Goal: Use online tool/utility: Utilize a website feature to perform a specific function

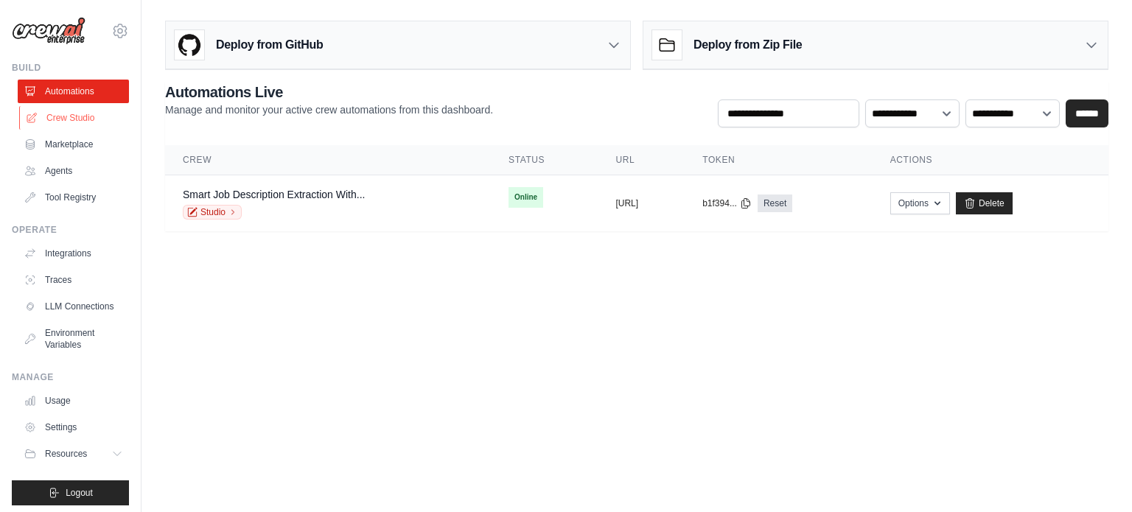
click at [83, 122] on link "Crew Studio" at bounding box center [74, 118] width 111 height 24
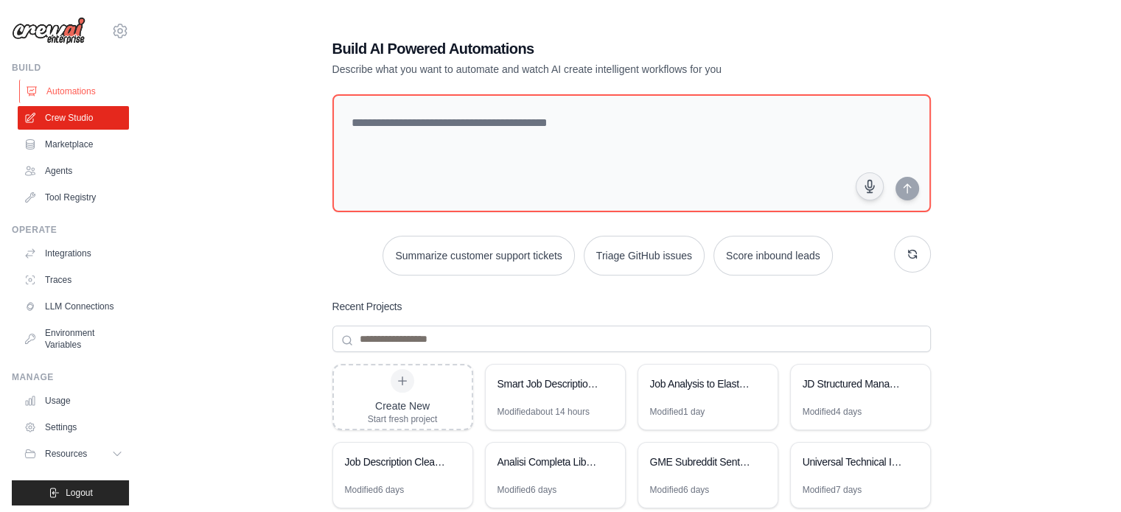
click at [42, 97] on link "Automations" at bounding box center [74, 92] width 111 height 24
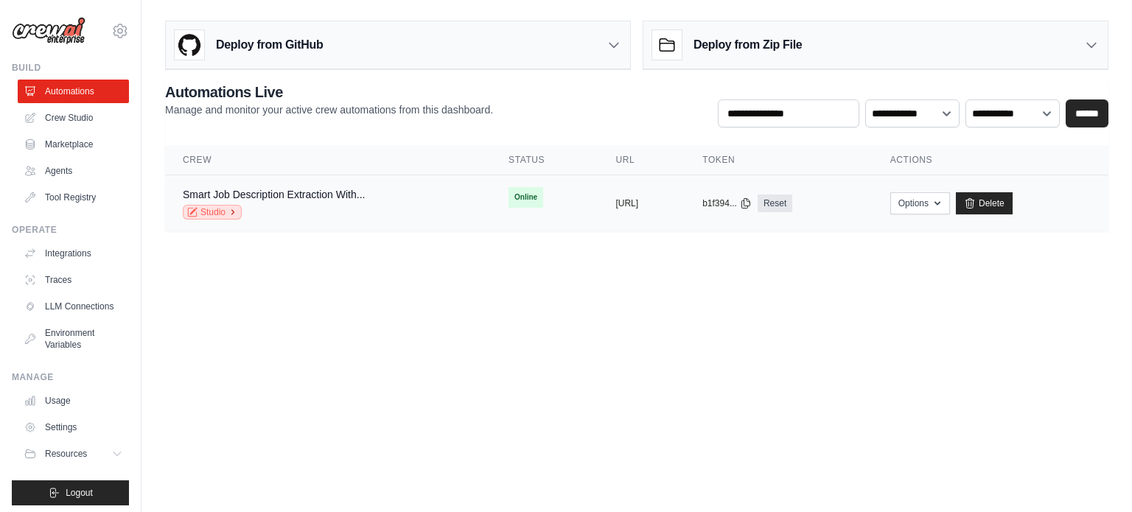
click at [213, 210] on link "Studio" at bounding box center [212, 212] width 59 height 15
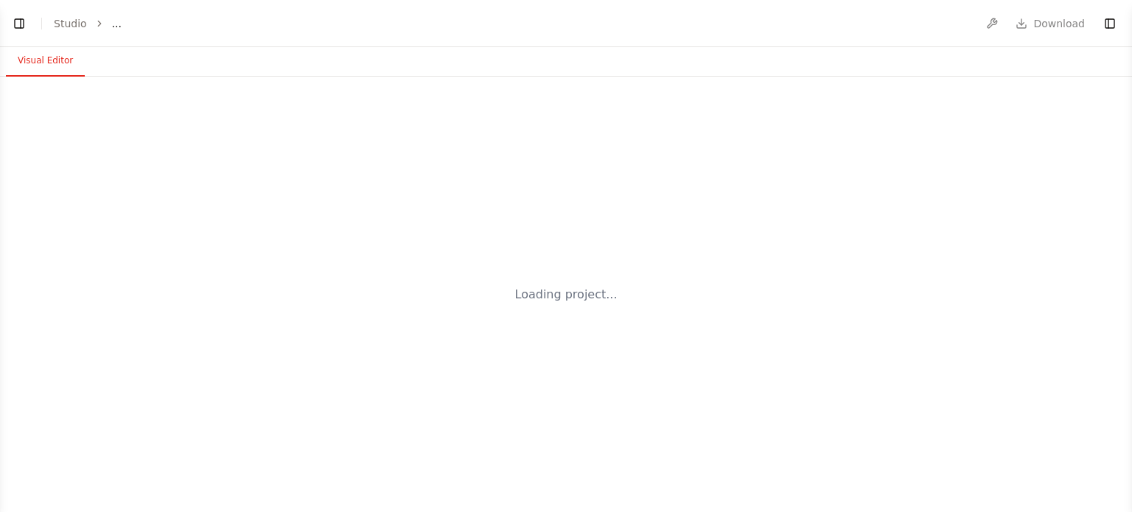
select select "****"
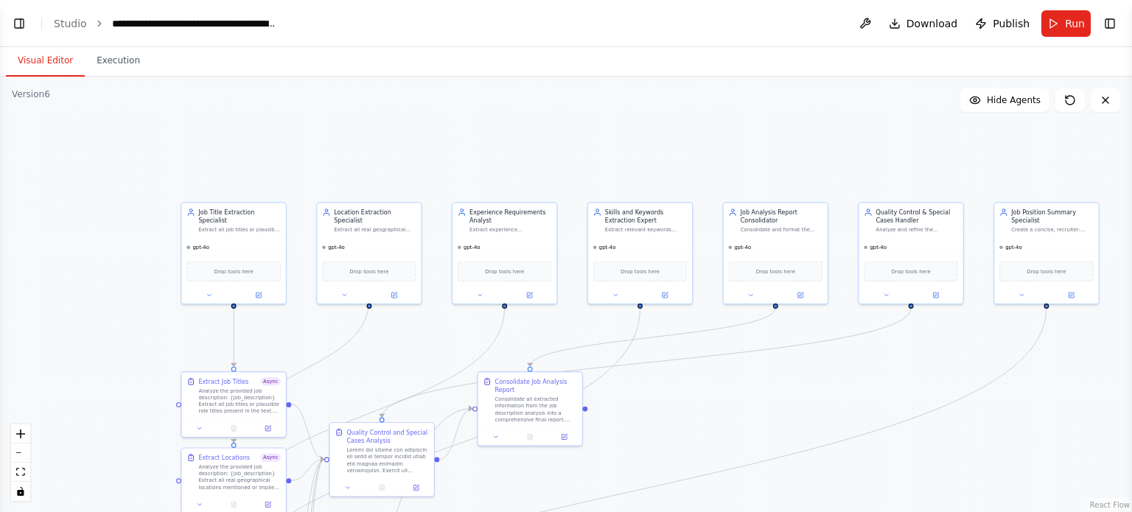
drag, startPoint x: 359, startPoint y: 353, endPoint x: 382, endPoint y: 231, distance: 123.7
click at [382, 232] on div ".deletable-edge-delete-btn { width: 20px; height: 20px; border: 0px solid #ffff…" at bounding box center [566, 294] width 1132 height 435
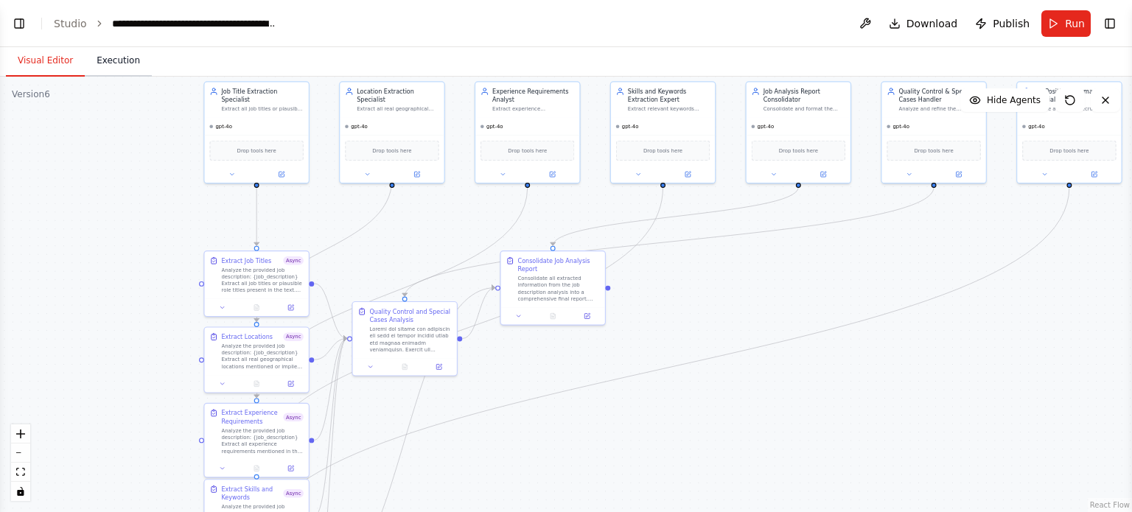
click at [85, 52] on button "Execution" at bounding box center [118, 61] width 67 height 31
click at [44, 73] on button "Visual Editor" at bounding box center [45, 61] width 79 height 31
click at [1049, 24] on button "Run" at bounding box center [1065, 23] width 49 height 27
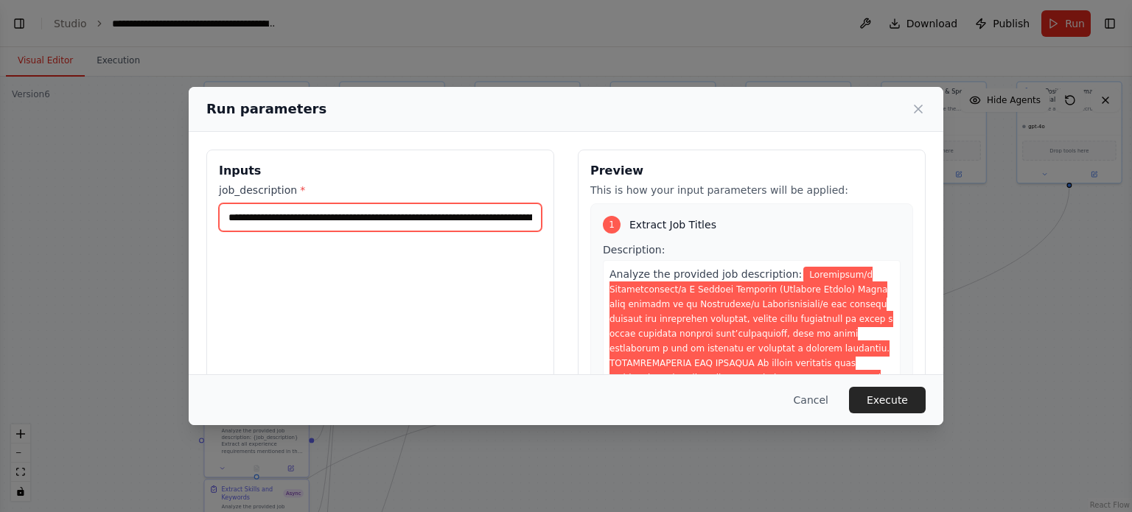
click at [398, 226] on input "job_description *" at bounding box center [380, 217] width 323 height 28
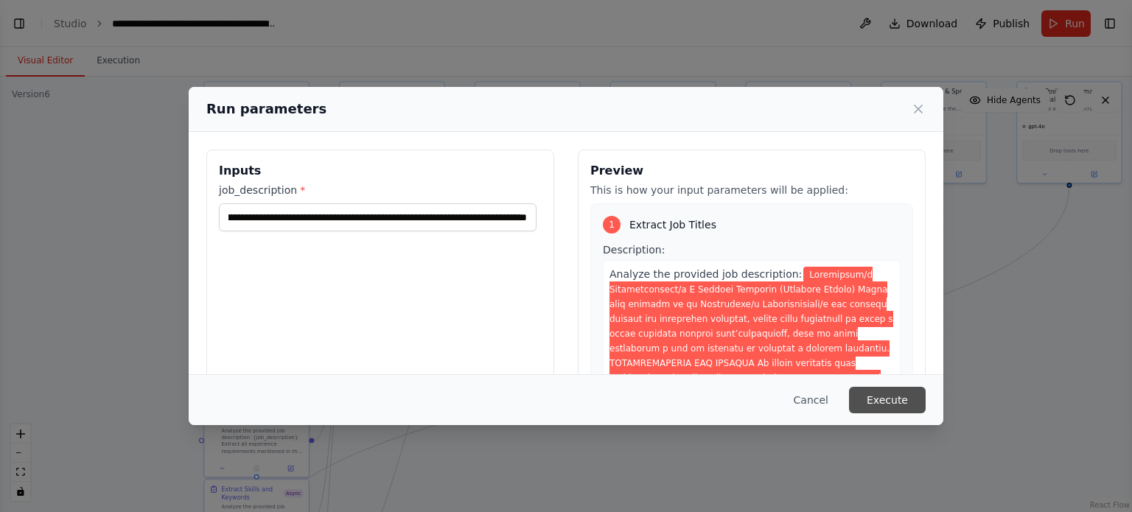
click at [880, 402] on button "Execute" at bounding box center [887, 400] width 77 height 27
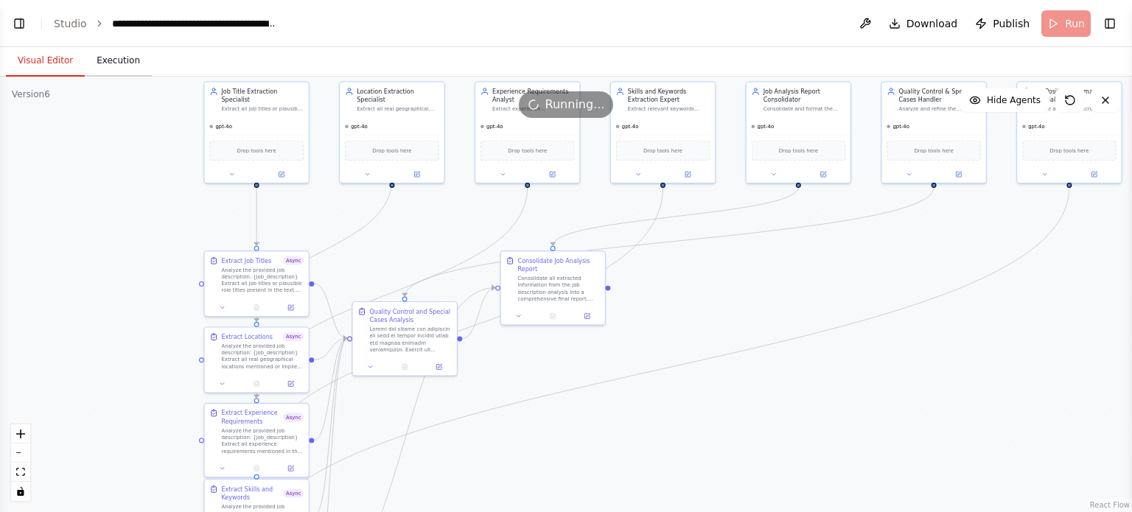
click at [116, 58] on button "Execution" at bounding box center [118, 61] width 67 height 31
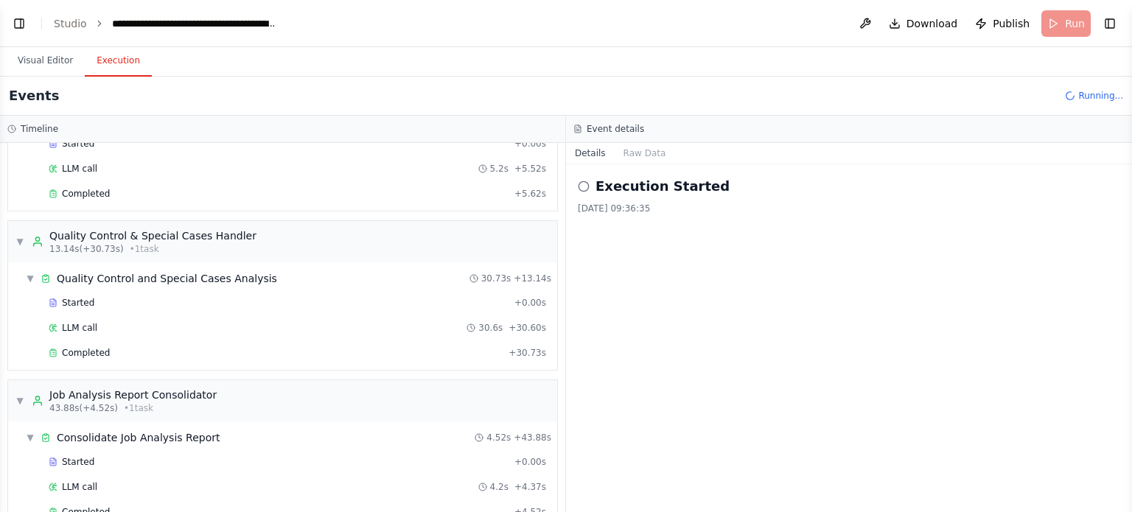
scroll to position [751, 0]
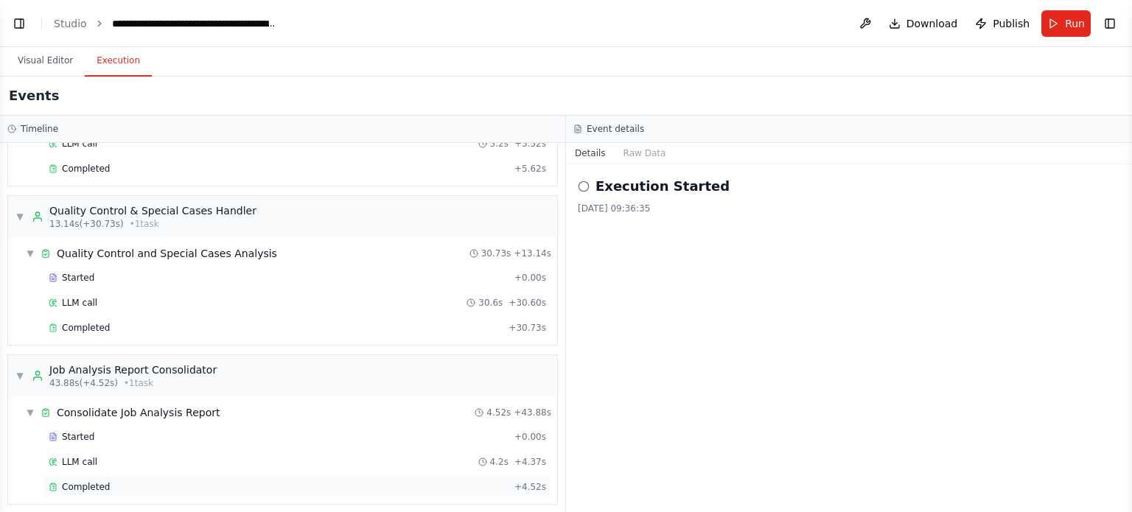
click at [121, 481] on div "Completed" at bounding box center [279, 487] width 460 height 12
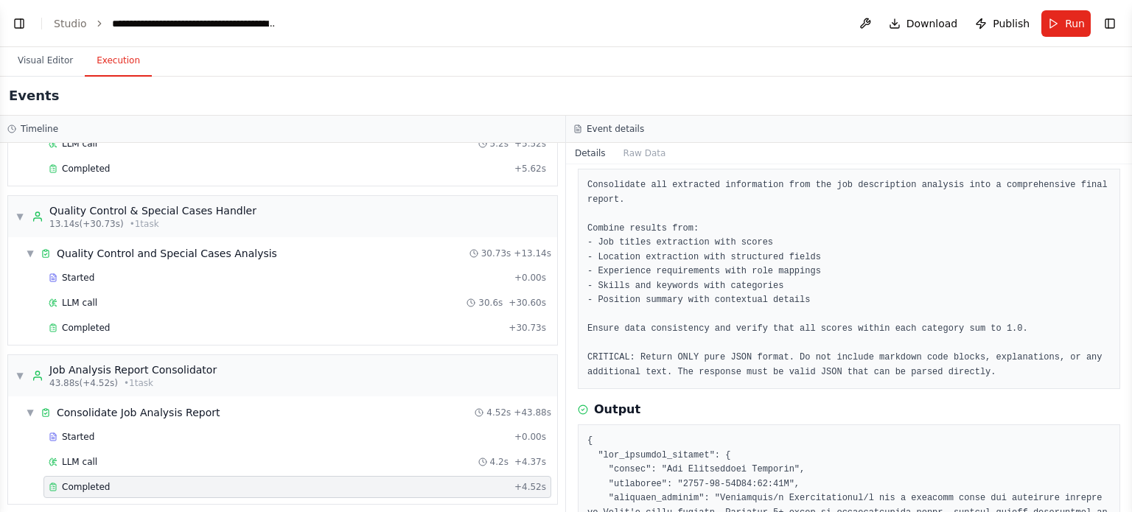
scroll to position [221, 0]
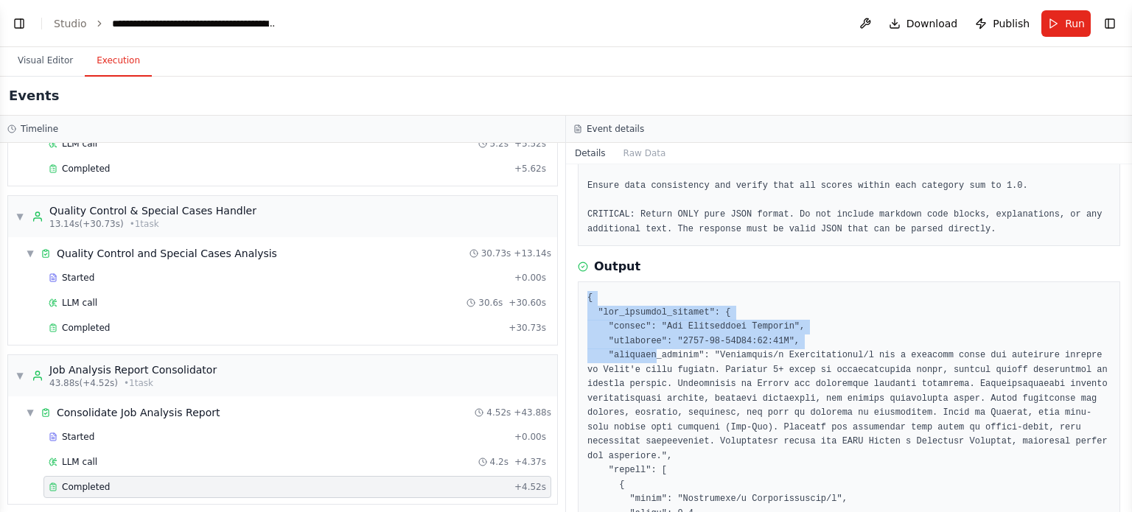
drag, startPoint x: 588, startPoint y: 301, endPoint x: 649, endPoint y: 357, distance: 83.4
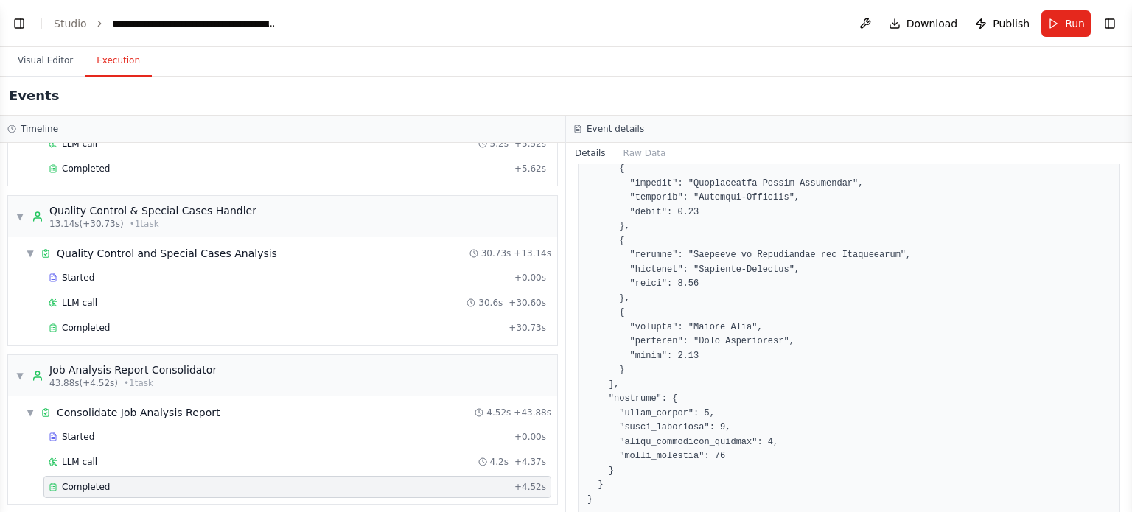
scroll to position [1426, 0]
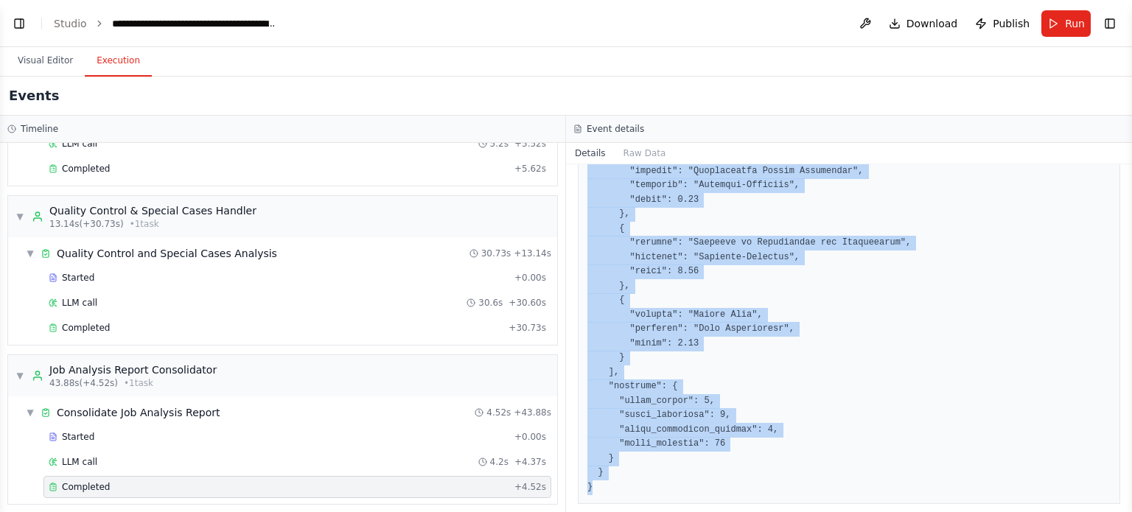
copy pre "{ "job_analysis_summary": { "source": "Job Description Analysis", "timestamp": …"
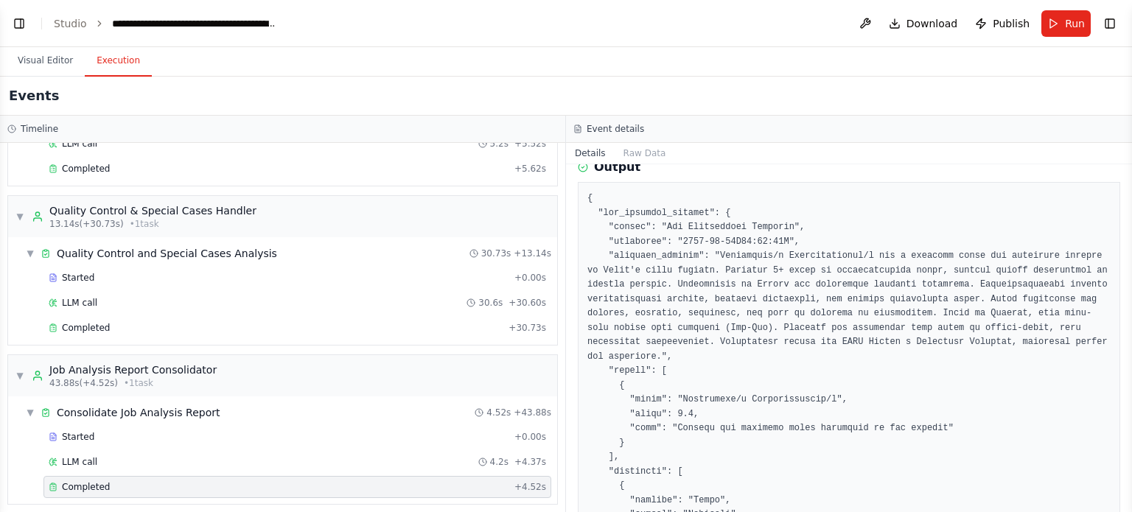
scroll to position [247, 0]
